Goal: Navigation & Orientation: Understand site structure

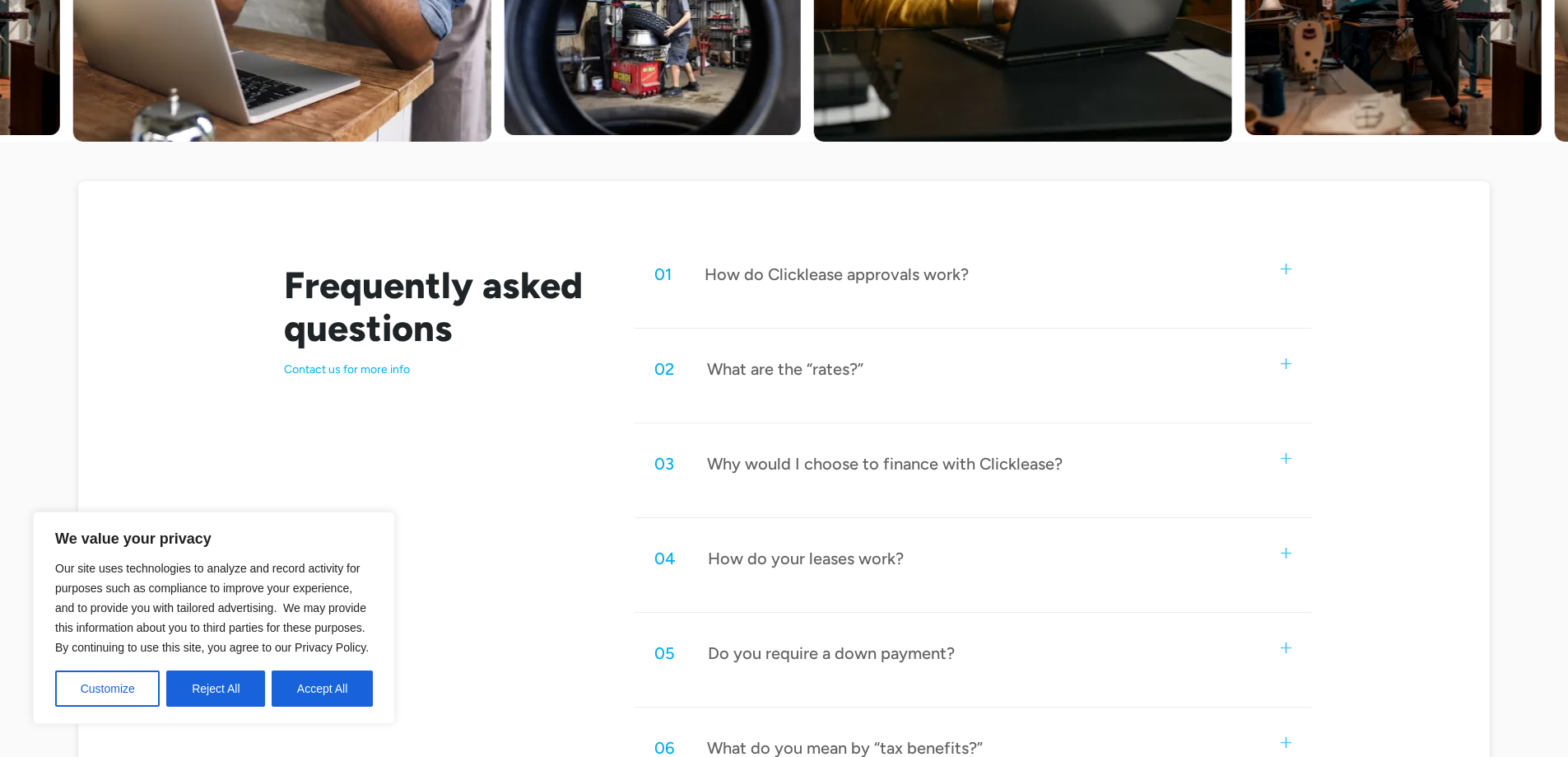
click at [1285, 453] on img at bounding box center [1286, 458] width 11 height 11
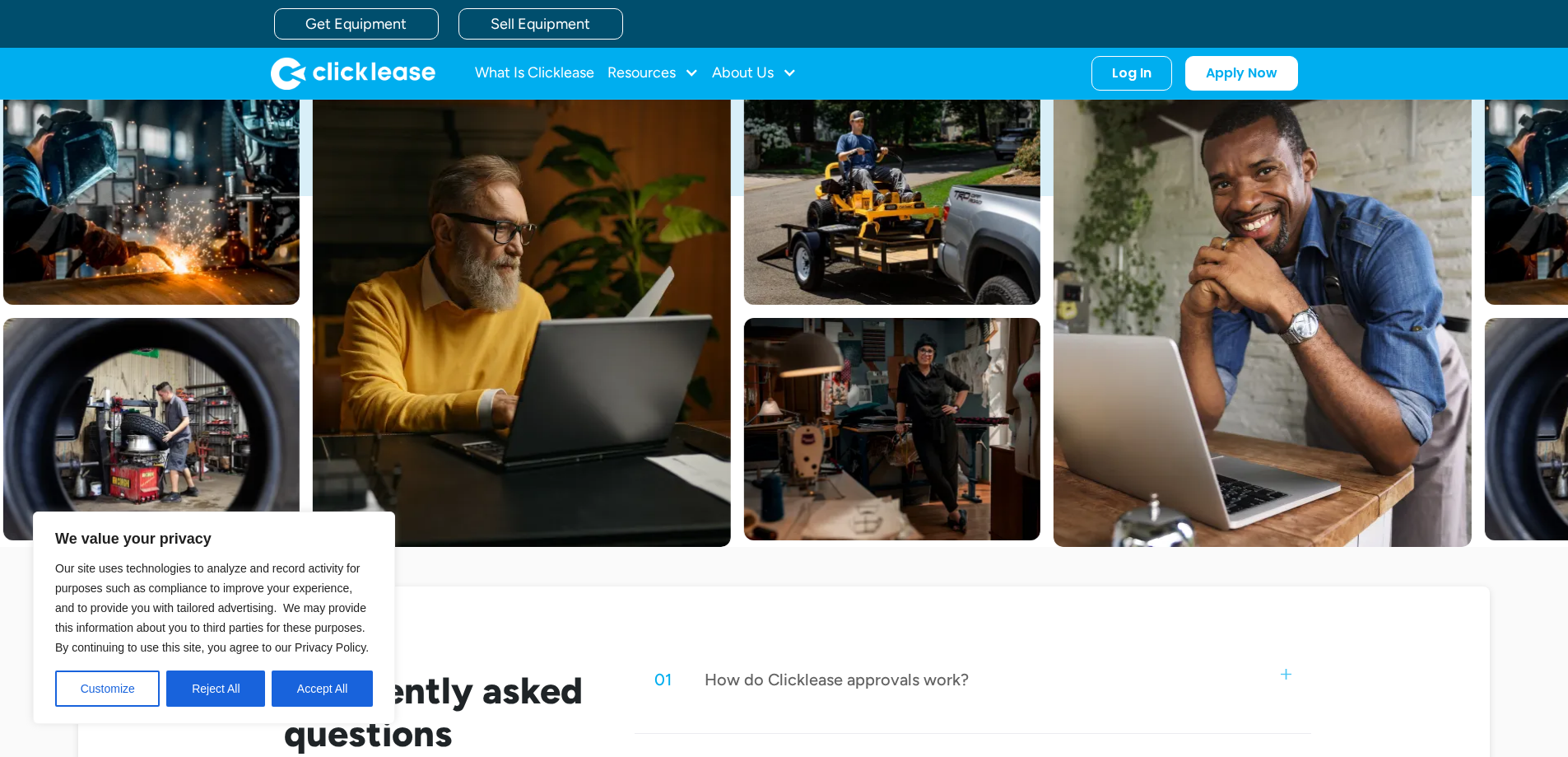
scroll to position [247, 0]
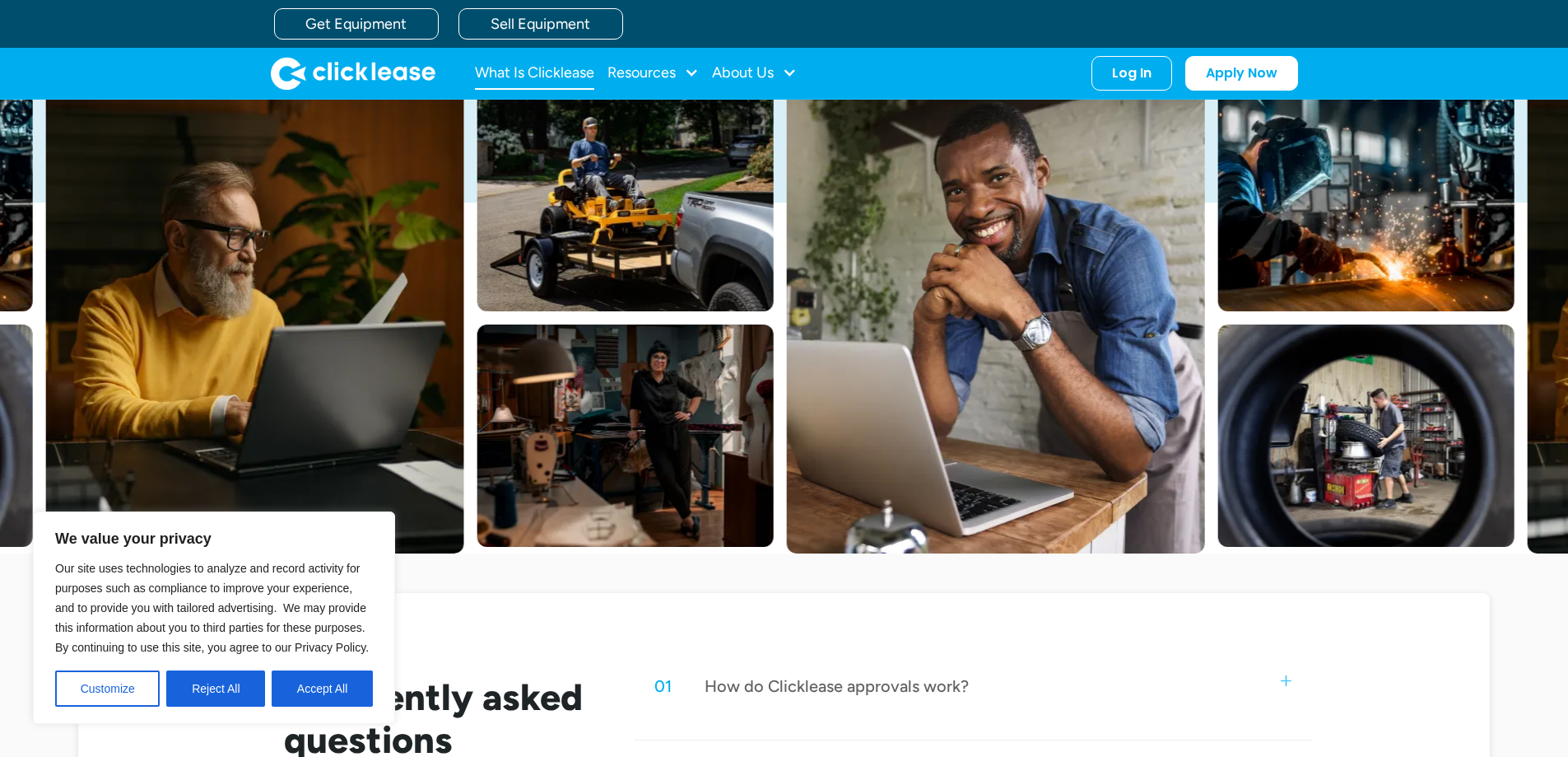
click at [549, 70] on link "What Is Clicklease" at bounding box center [534, 72] width 119 height 33
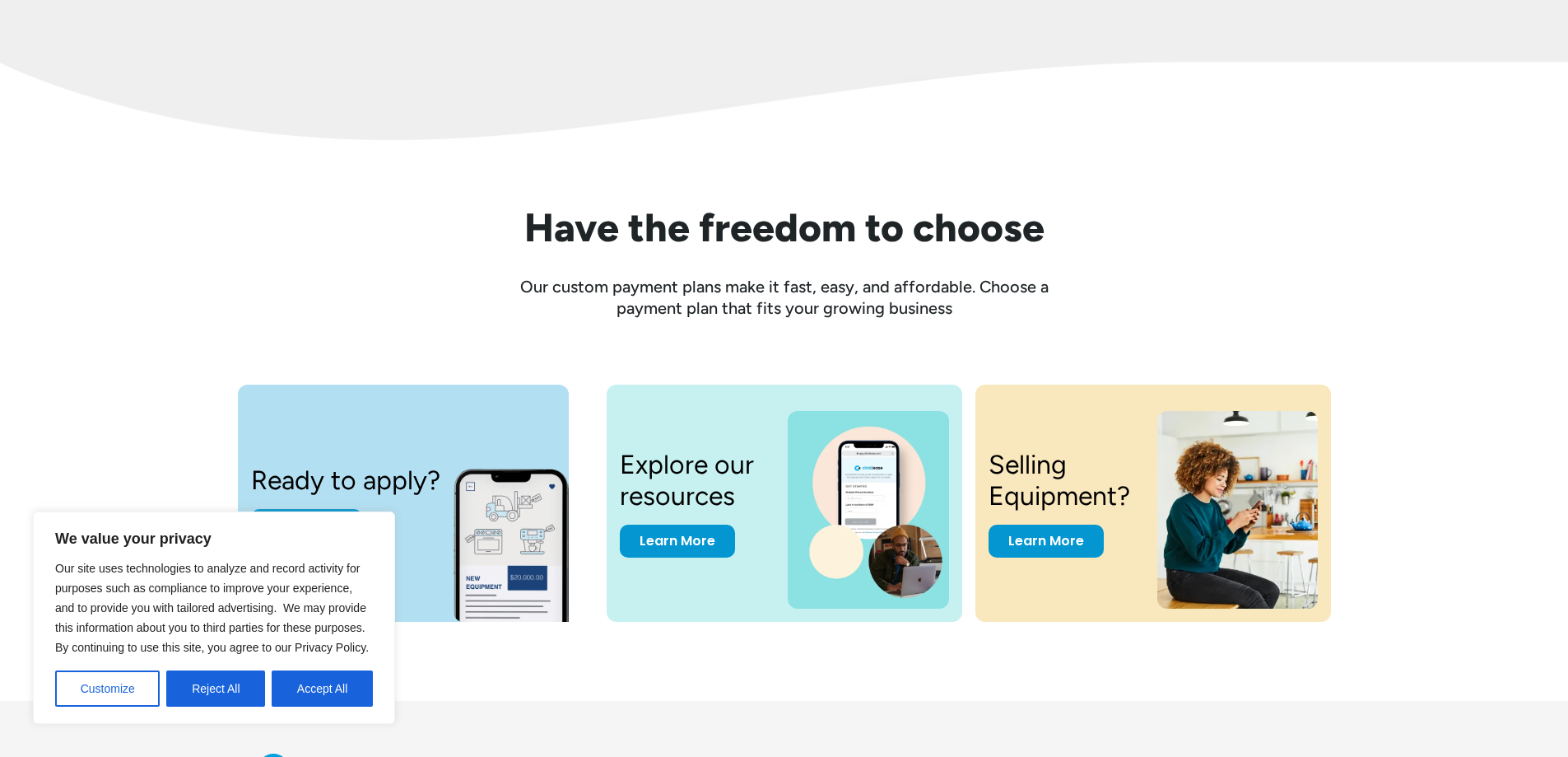
scroll to position [2221, 0]
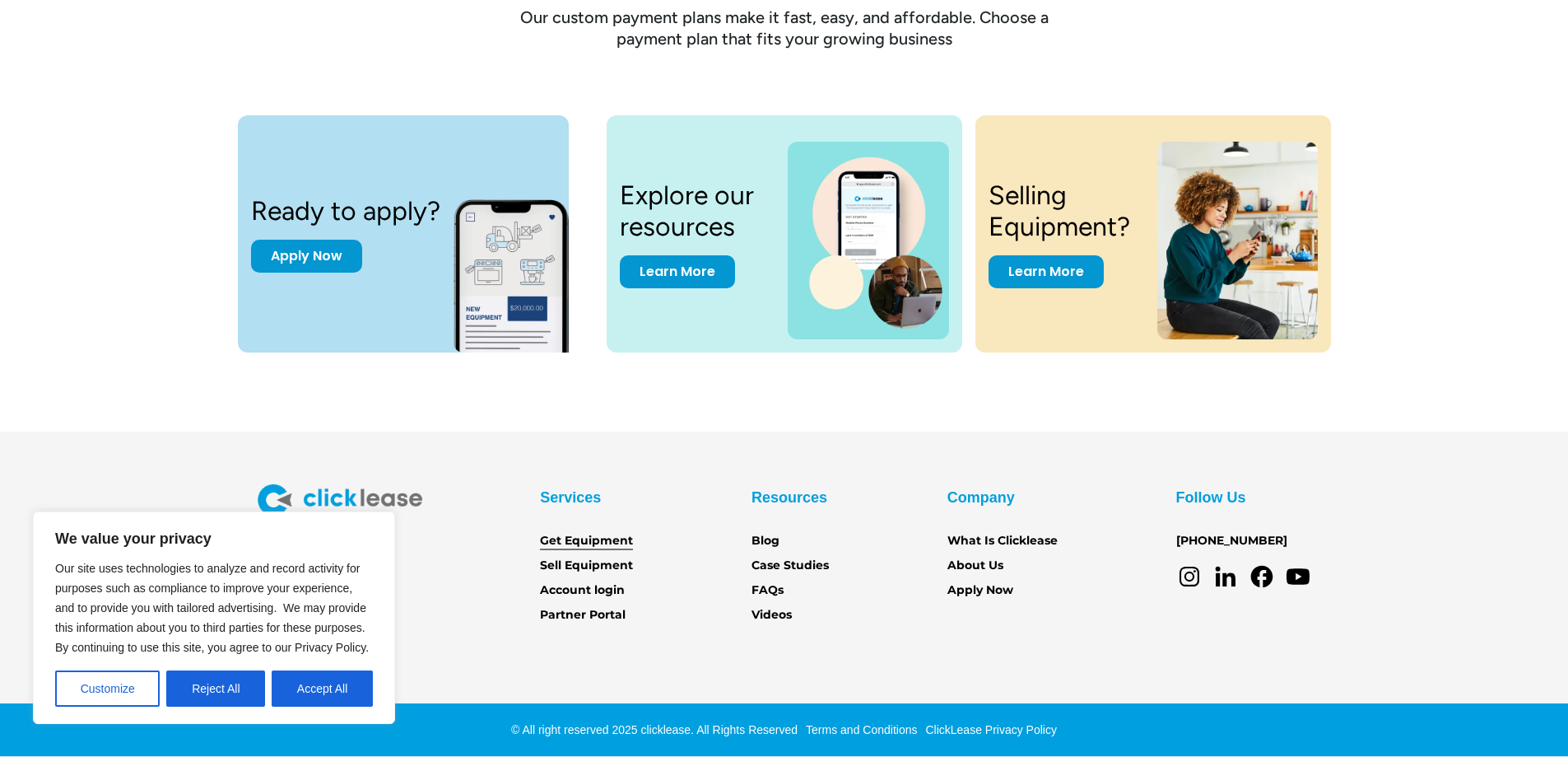
click at [586, 536] on link "Get Equipment" at bounding box center [586, 541] width 93 height 19
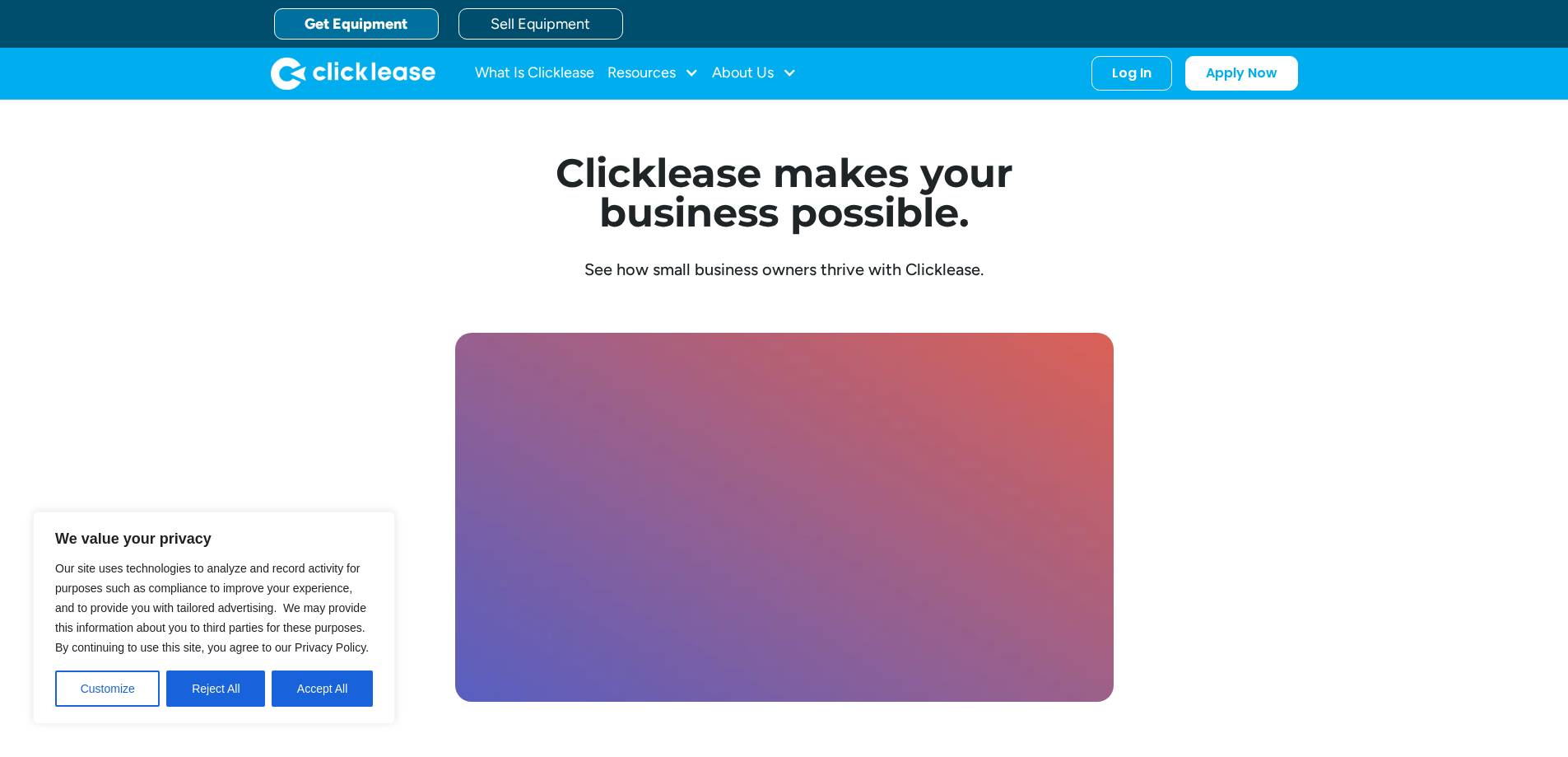
scroll to position [4428, 0]
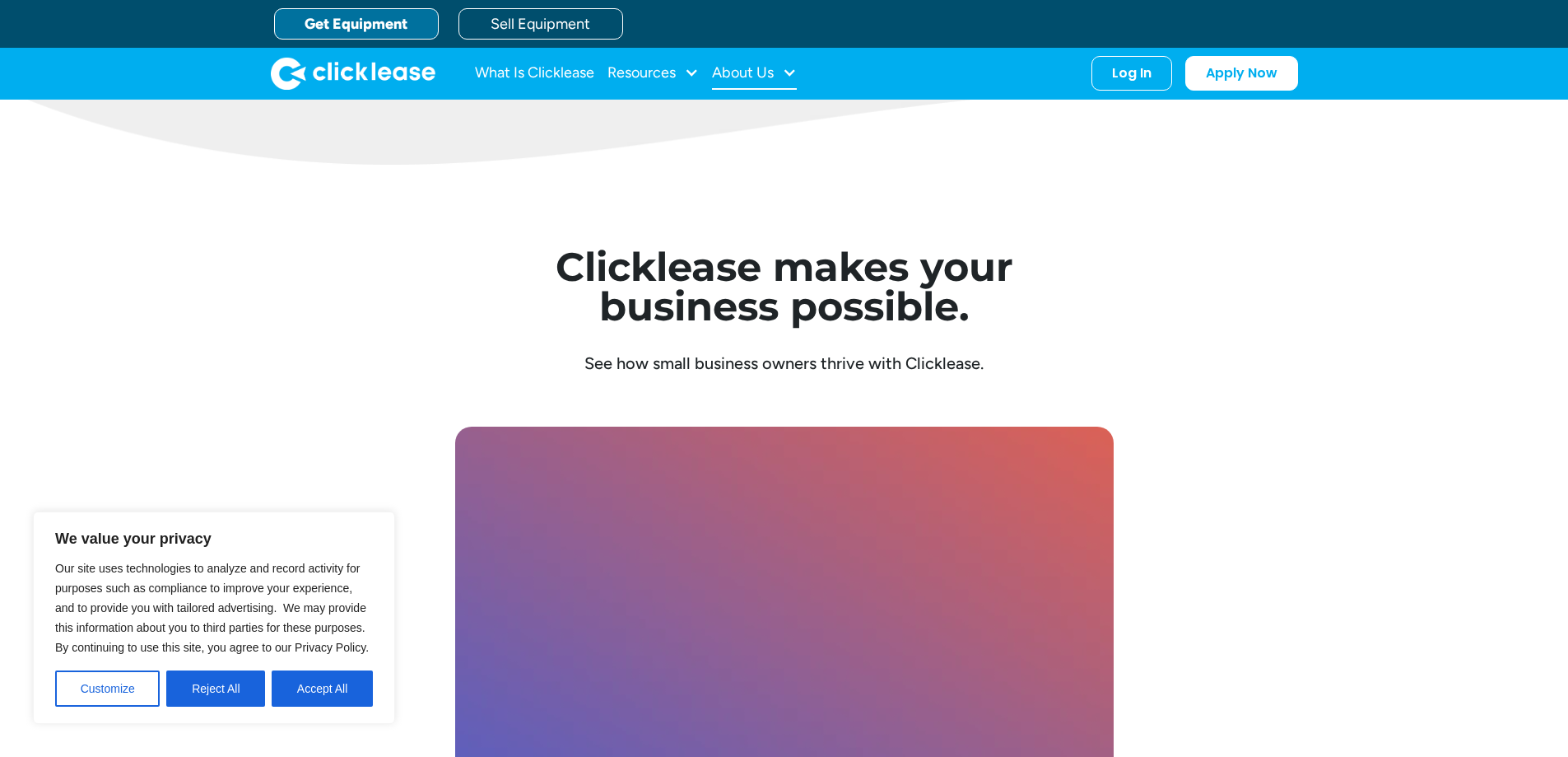
click at [764, 72] on div "About Us" at bounding box center [743, 72] width 62 height 0
click at [756, 120] on link "About Us" at bounding box center [756, 127] width 71 height 31
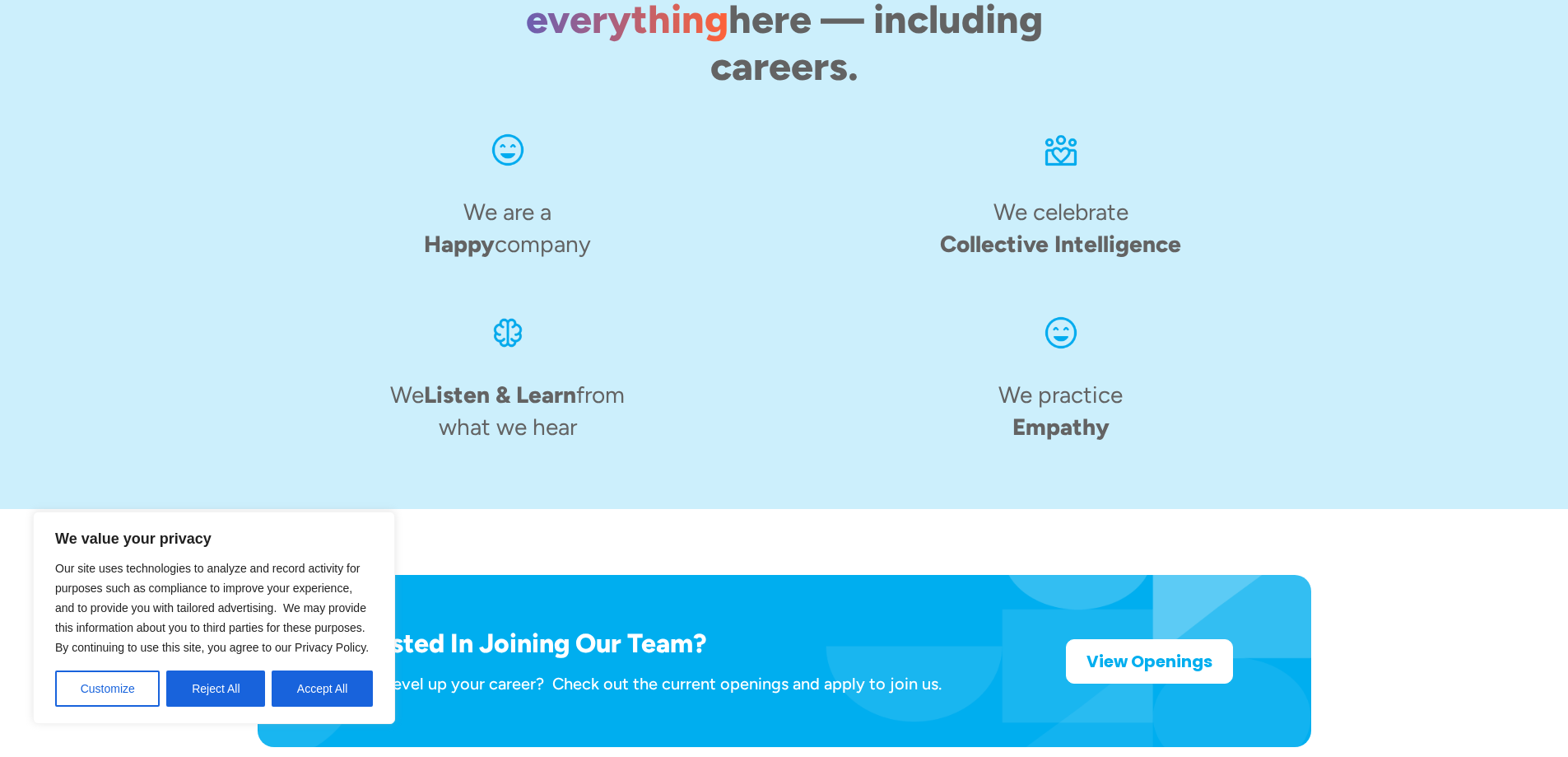
scroll to position [2552, 0]
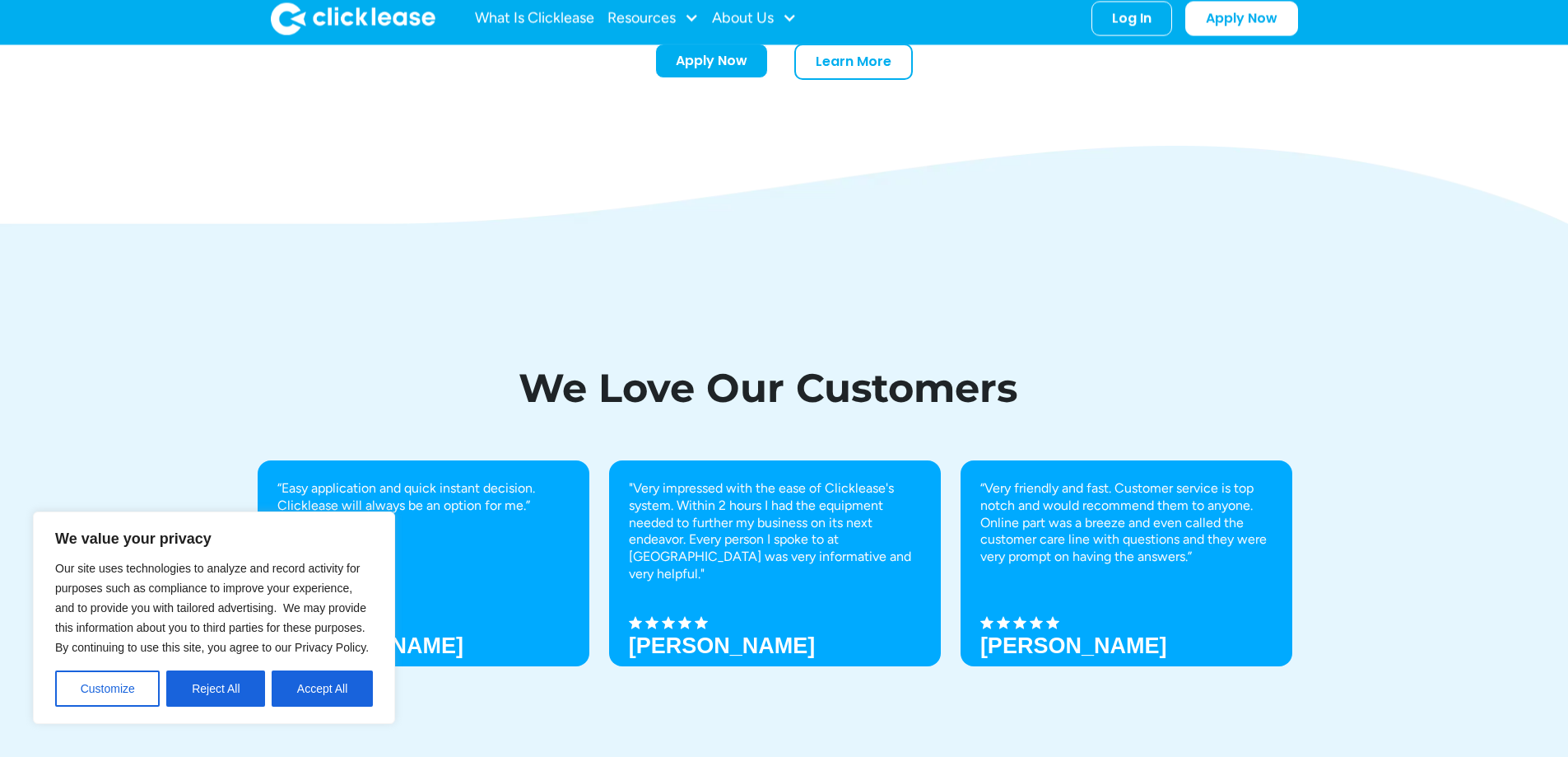
scroll to position [5291, 0]
